Goal: Navigation & Orientation: Go to known website

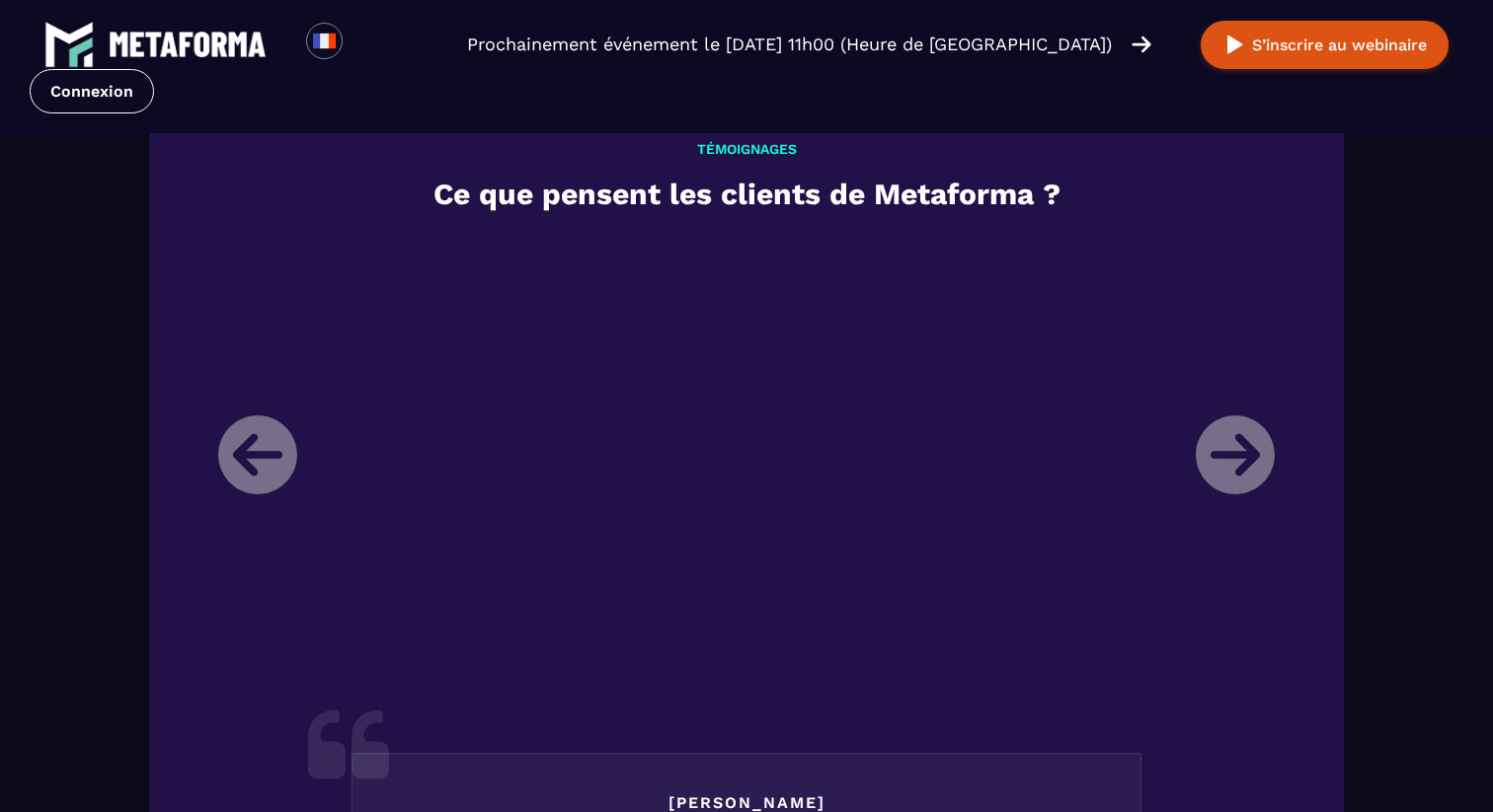
scroll to position [2233, 0]
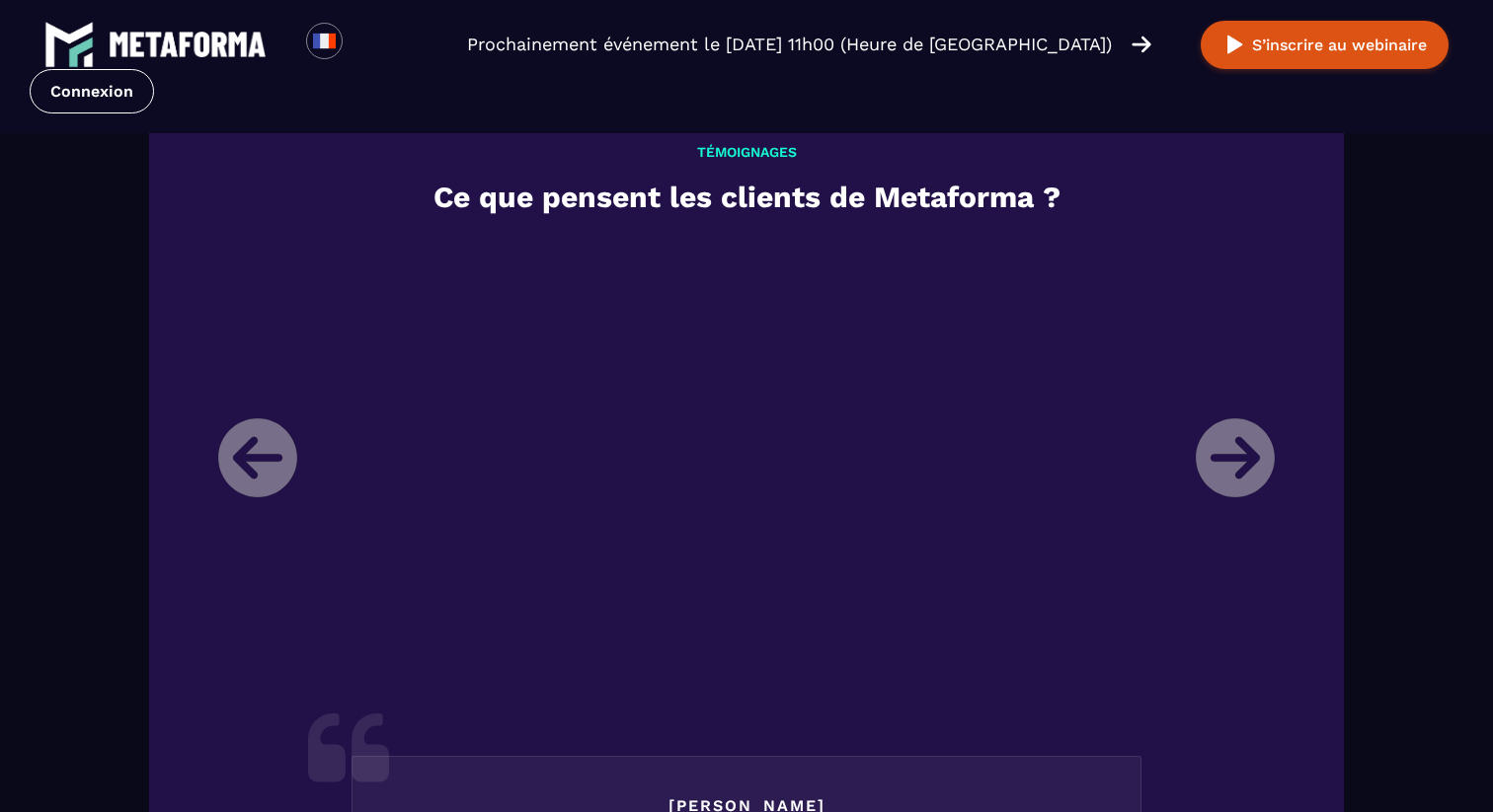
click at [1203, 462] on li "[PERSON_NAME] Directrice d'un organisme de formation Je m’appelle [PERSON_NAME]…" at bounding box center [746, 753] width 1086 height 1028
click at [1235, 477] on li "[PERSON_NAME] Directrice d'un organisme de formation Je m’appelle [PERSON_NAME]…" at bounding box center [746, 753] width 1086 height 1028
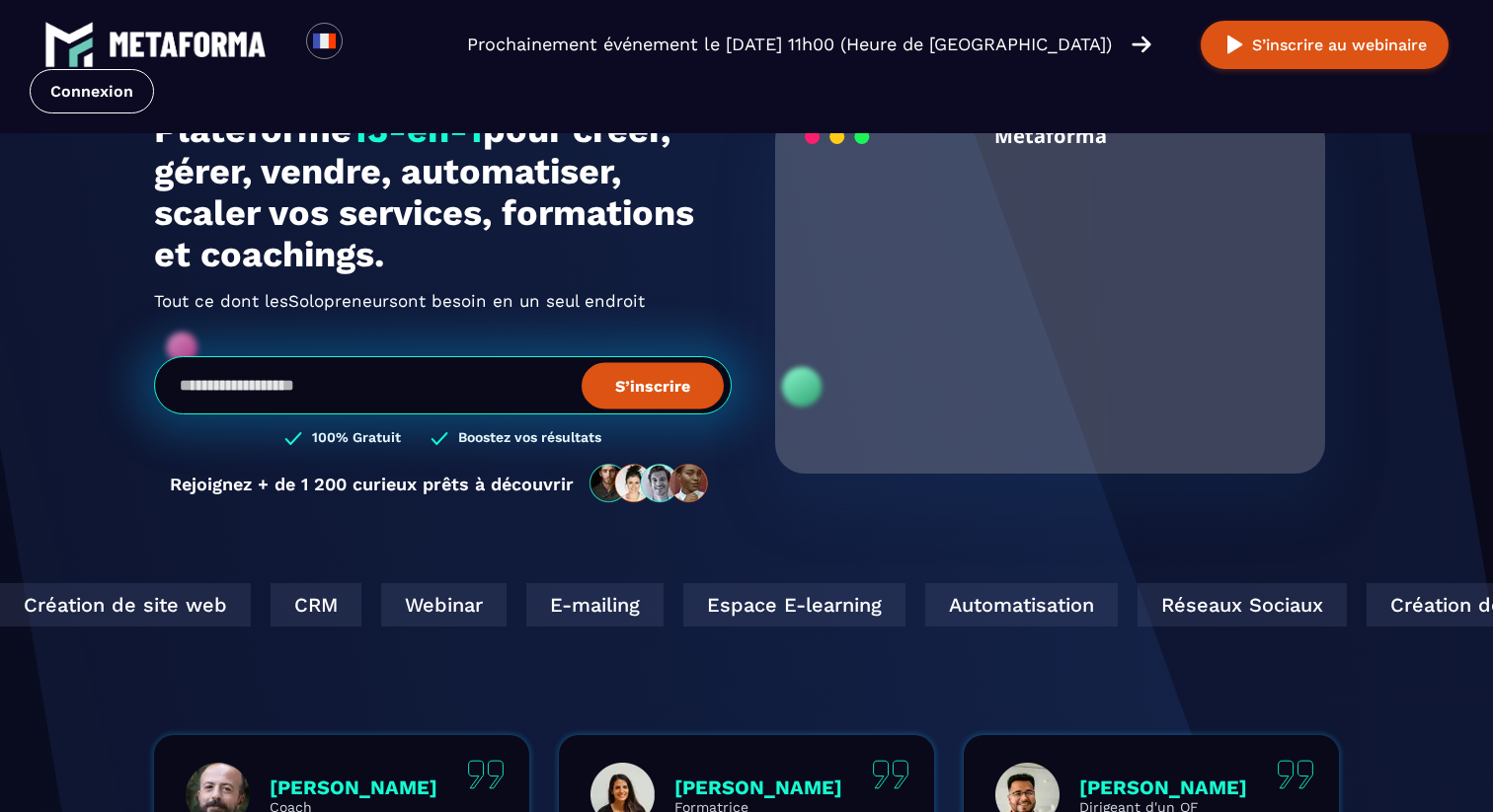
scroll to position [0, 0]
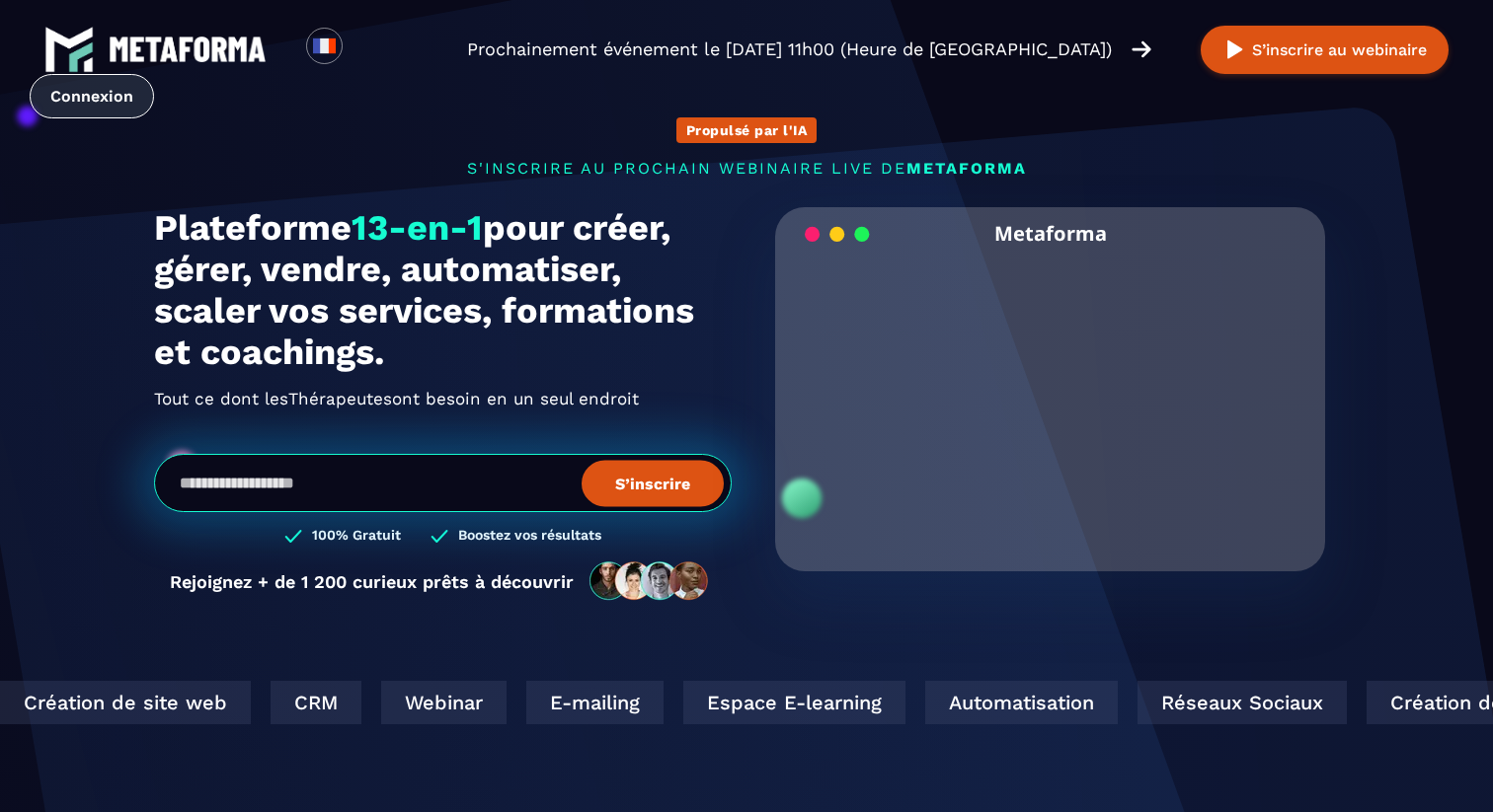
click at [110, 96] on link "Connexion" at bounding box center [91, 96] width 124 height 45
click at [71, 97] on link "Connexion" at bounding box center [91, 96] width 124 height 45
